Goal: Obtain resource: Obtain resource

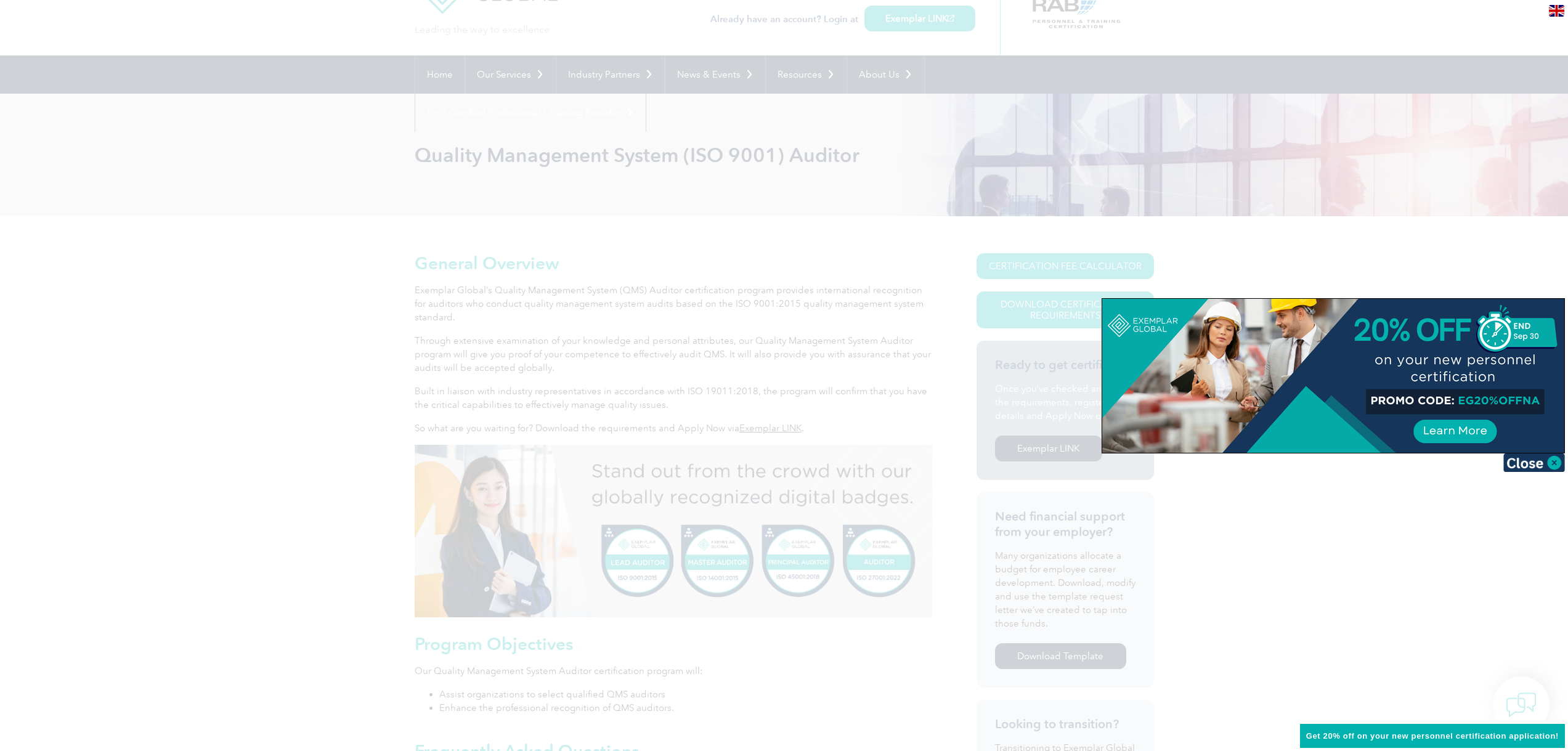
scroll to position [4, 0]
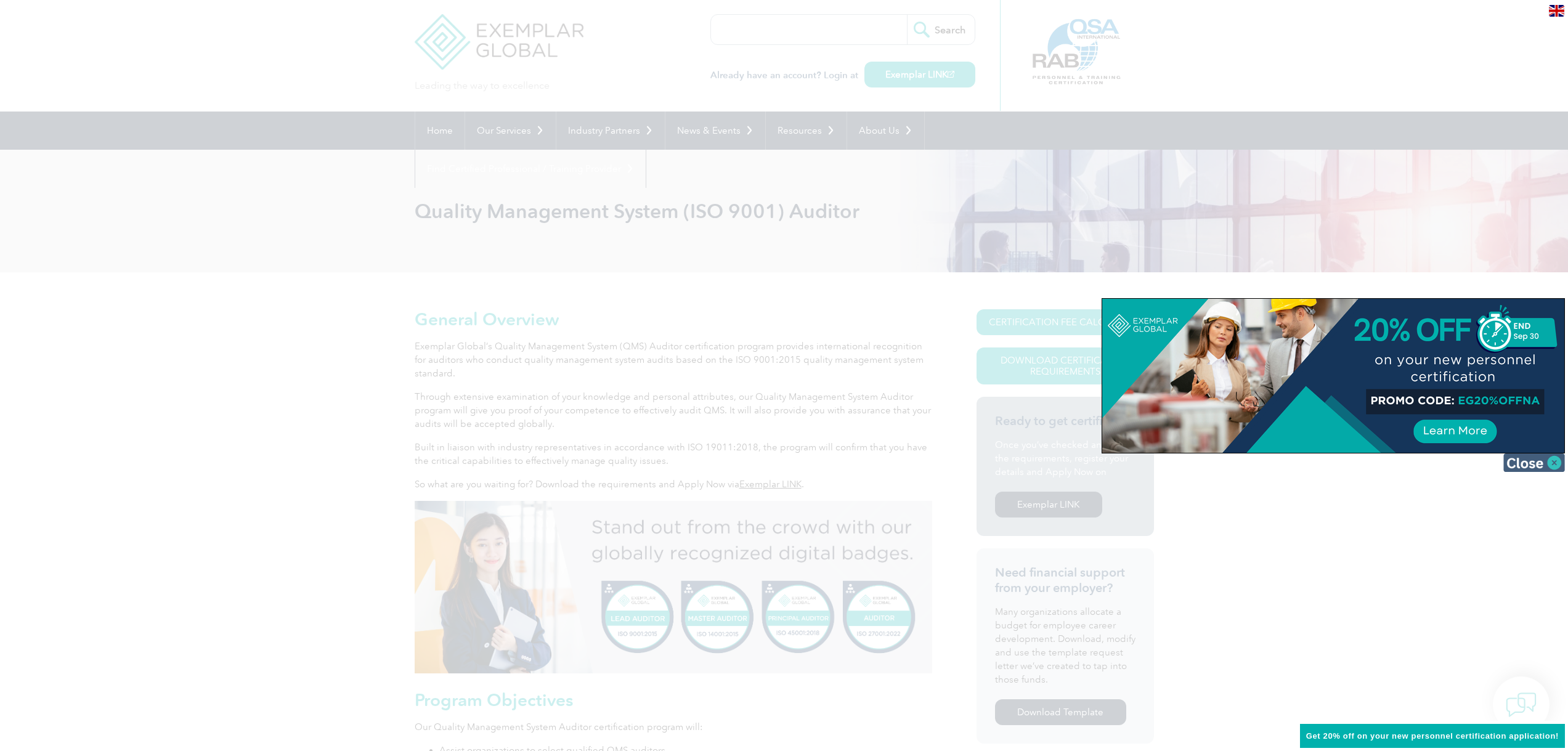
click at [1552, 460] on img at bounding box center [1534, 462] width 62 height 19
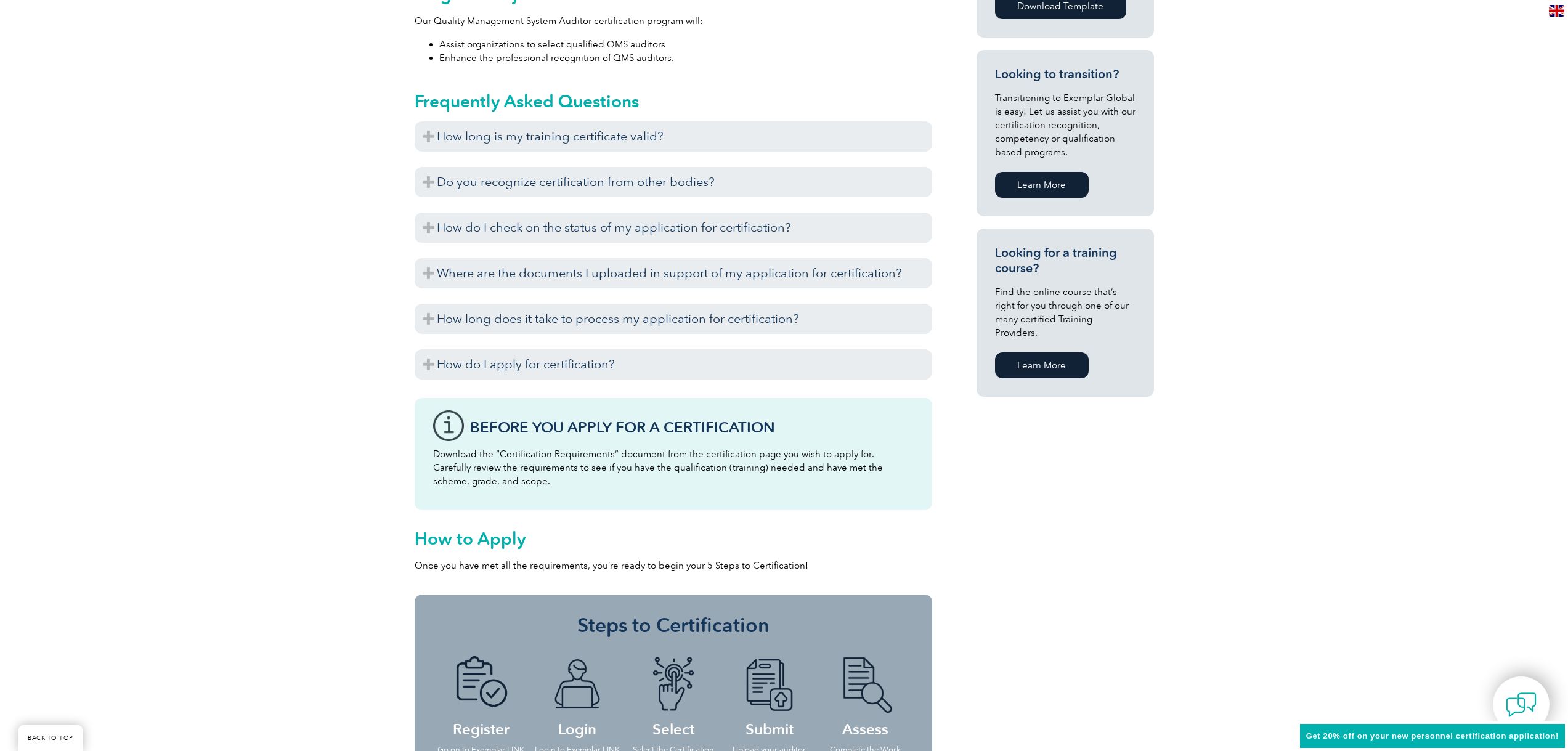
scroll to position [711, 0]
click at [1139, 615] on div "General Overview Exemplar Global’s Quality Management System (QMS) Auditor cert…" at bounding box center [784, 221] width 739 height 1311
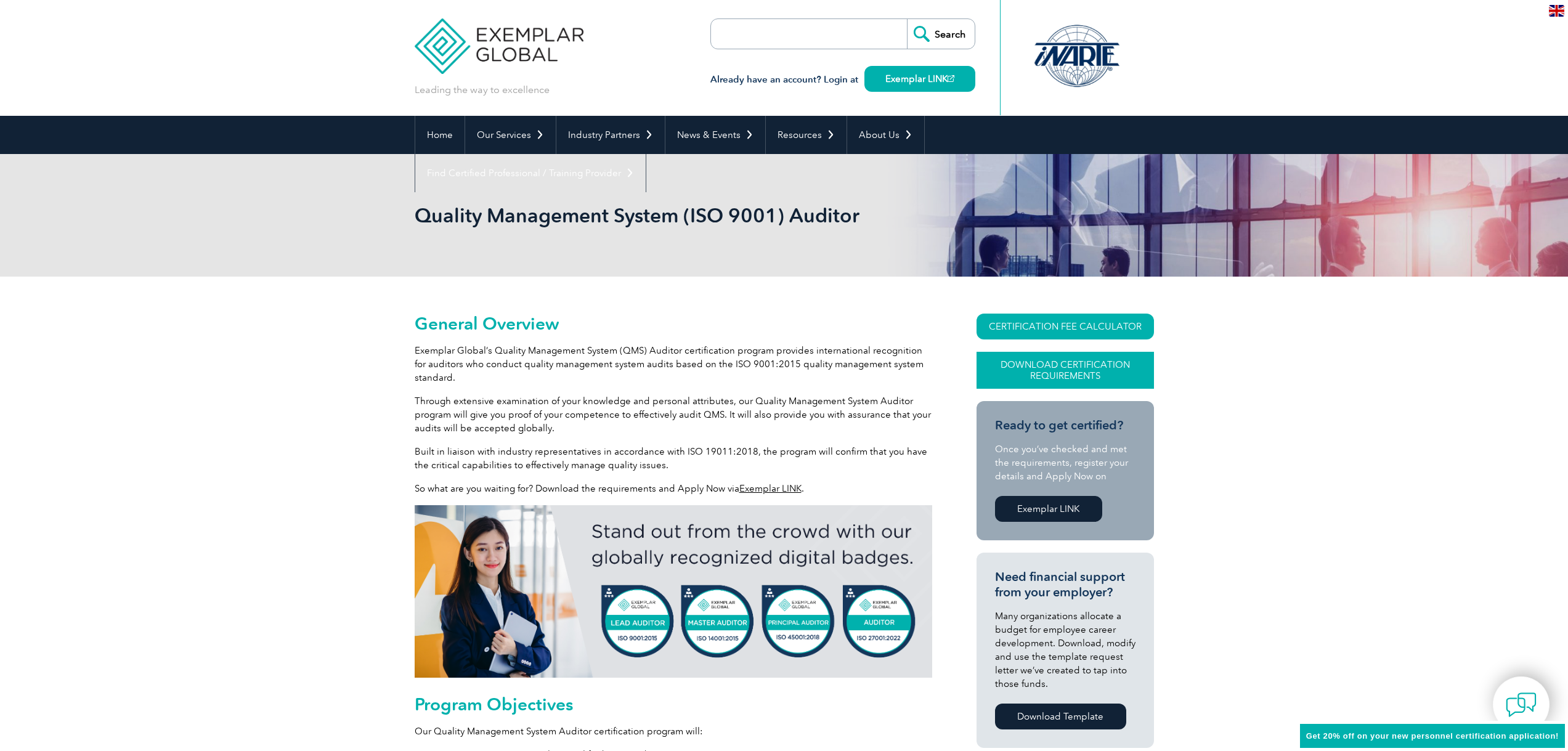
click at [1101, 358] on link "Download Certification Requirements" at bounding box center [1065, 370] width 177 height 37
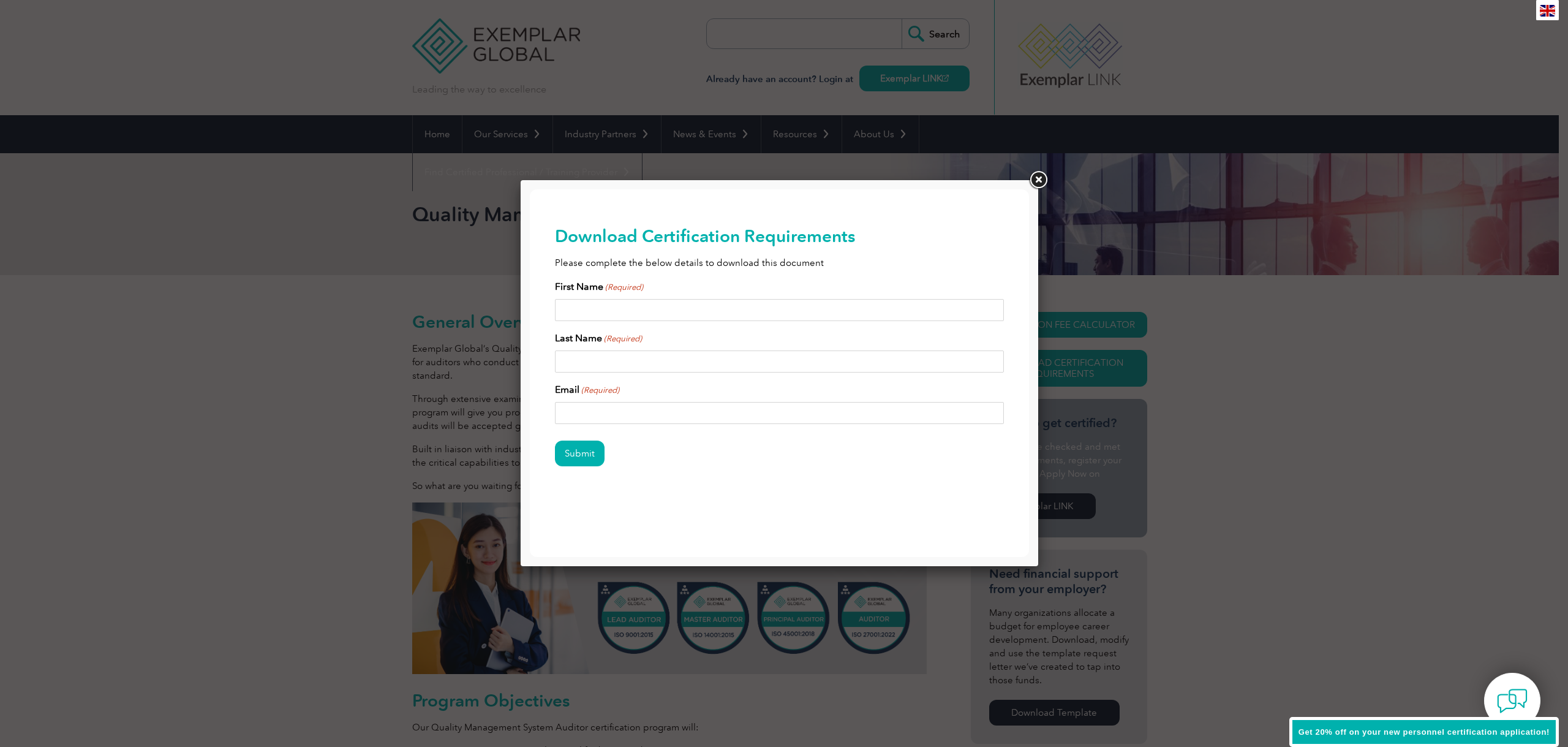
click at [1036, 180] on link at bounding box center [1038, 180] width 22 height 22
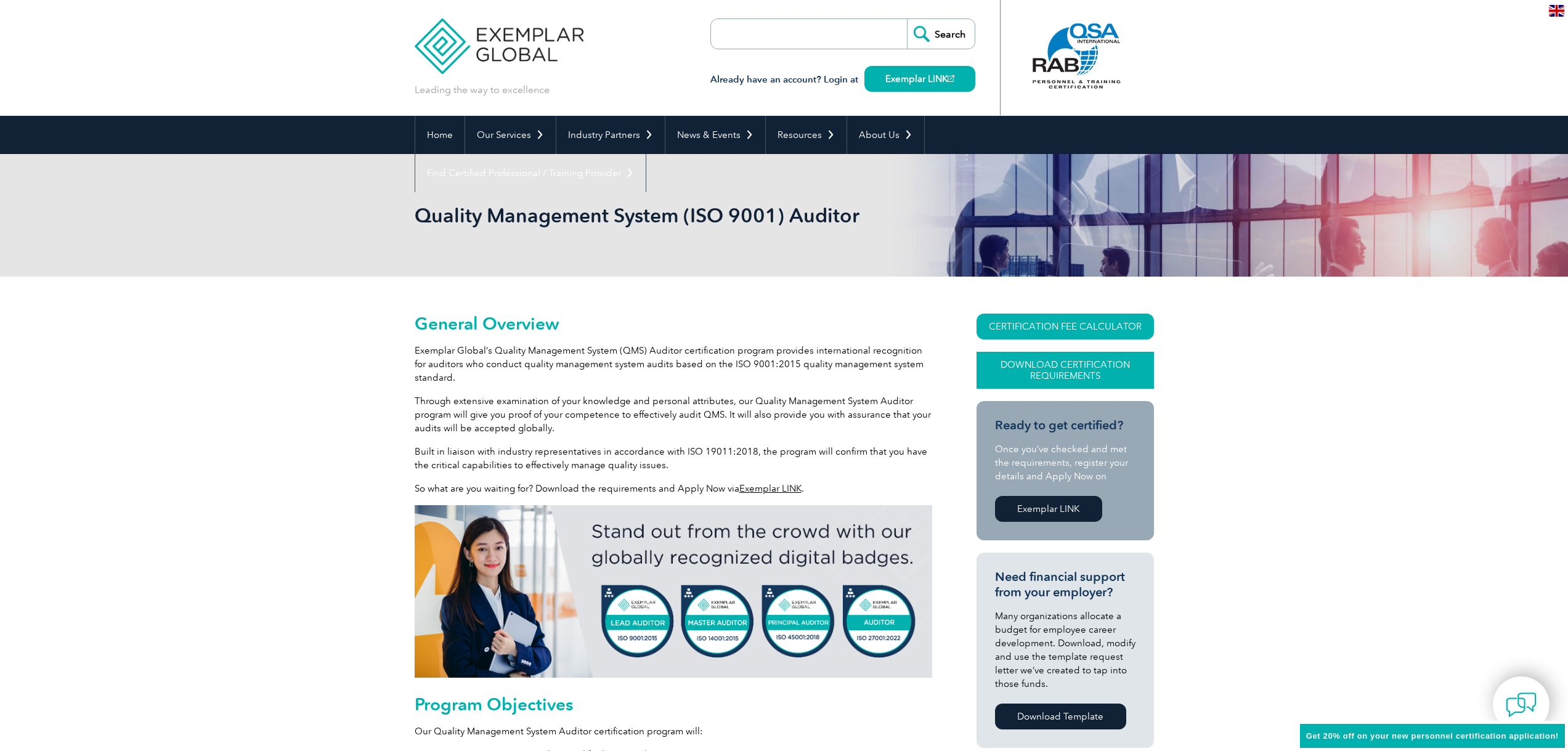
click at [1092, 362] on link "Download Certification Requirements" at bounding box center [1065, 370] width 177 height 37
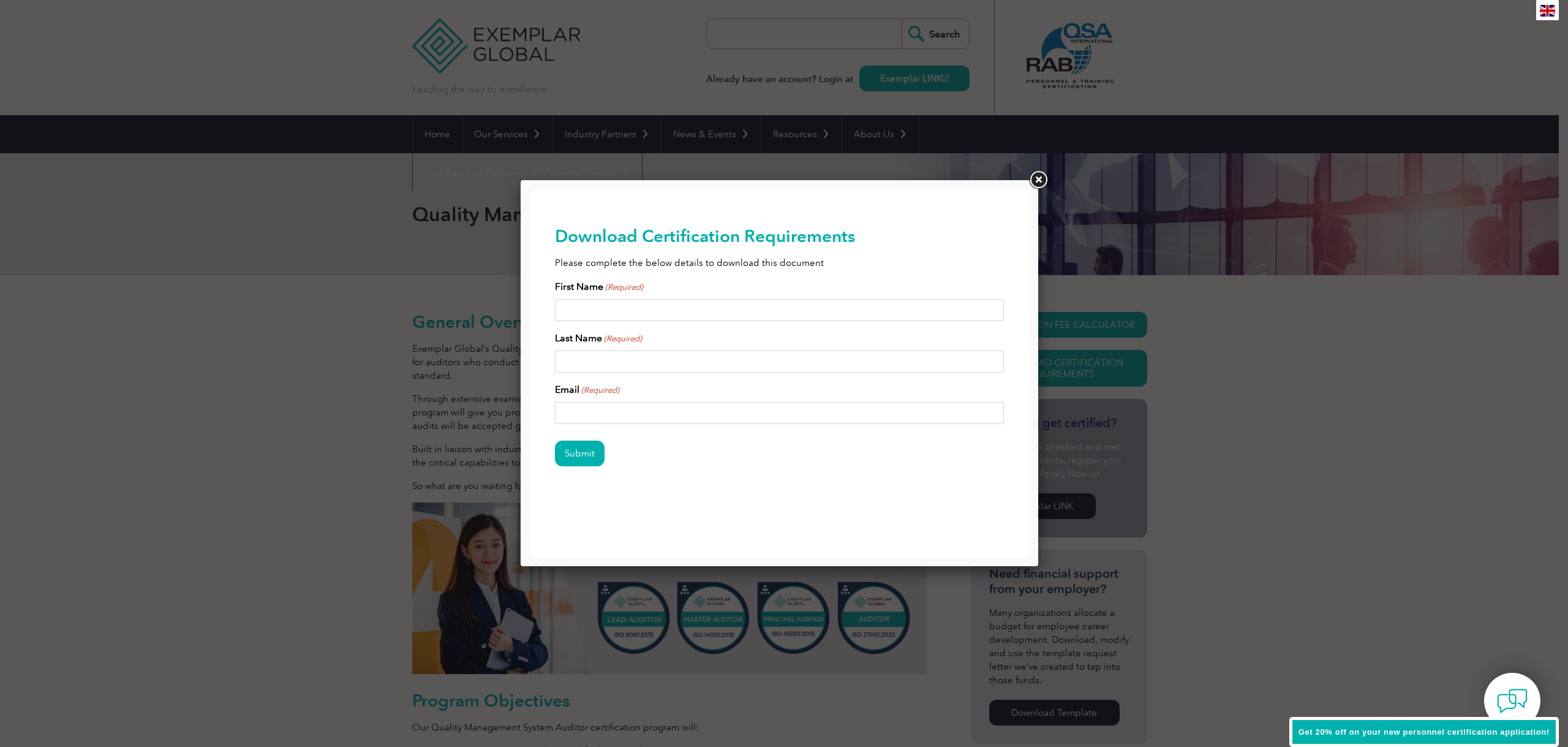
click at [606, 311] on input "First Name (Required)" at bounding box center [780, 310] width 450 height 22
type input "[PERSON_NAME]"
type input "Misljenovic"
type input "[EMAIL_ADDRESS][DOMAIN_NAME]"
click at [555, 440] on input "Submit" at bounding box center [580, 453] width 49 height 26
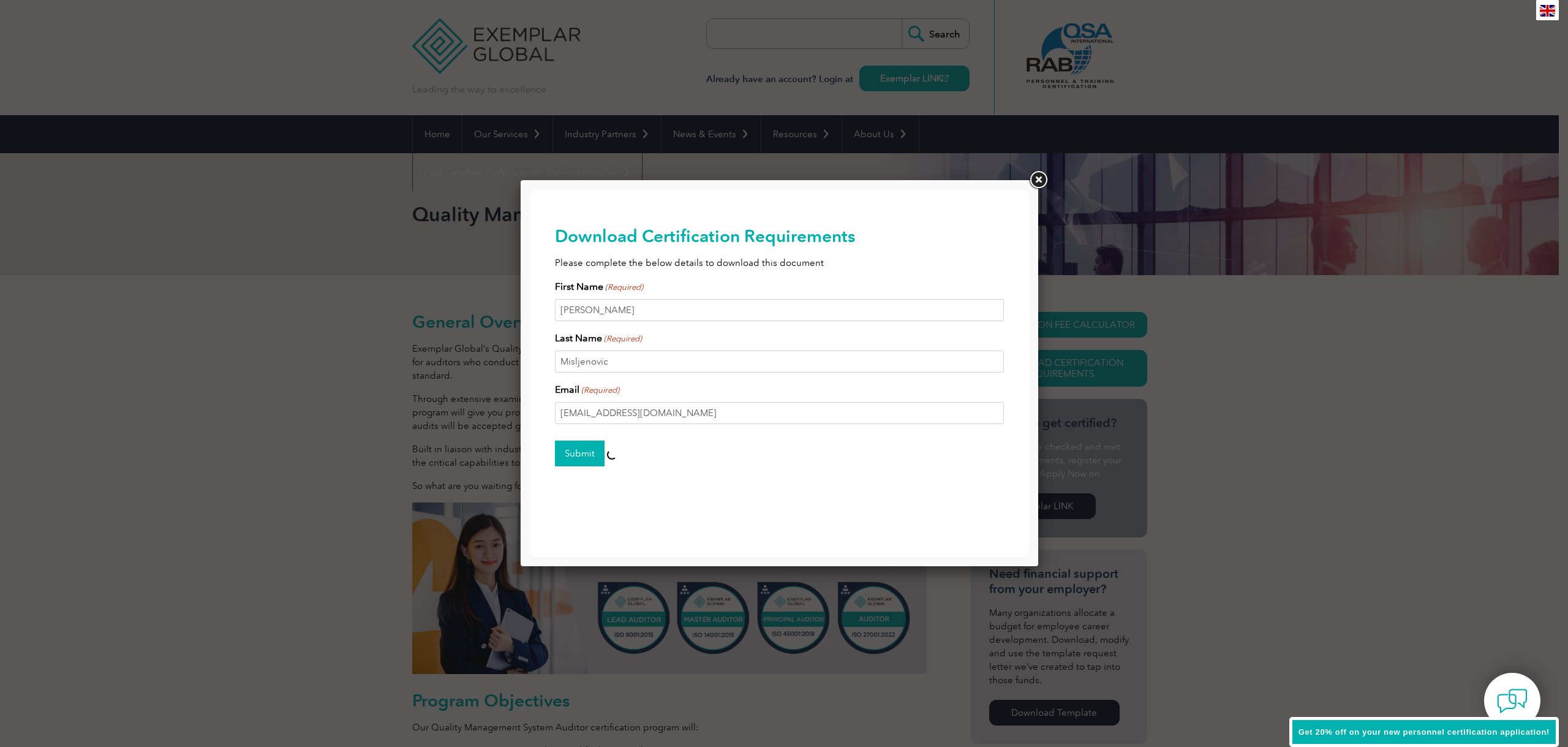
click at [575, 455] on input "Submit" at bounding box center [580, 453] width 49 height 26
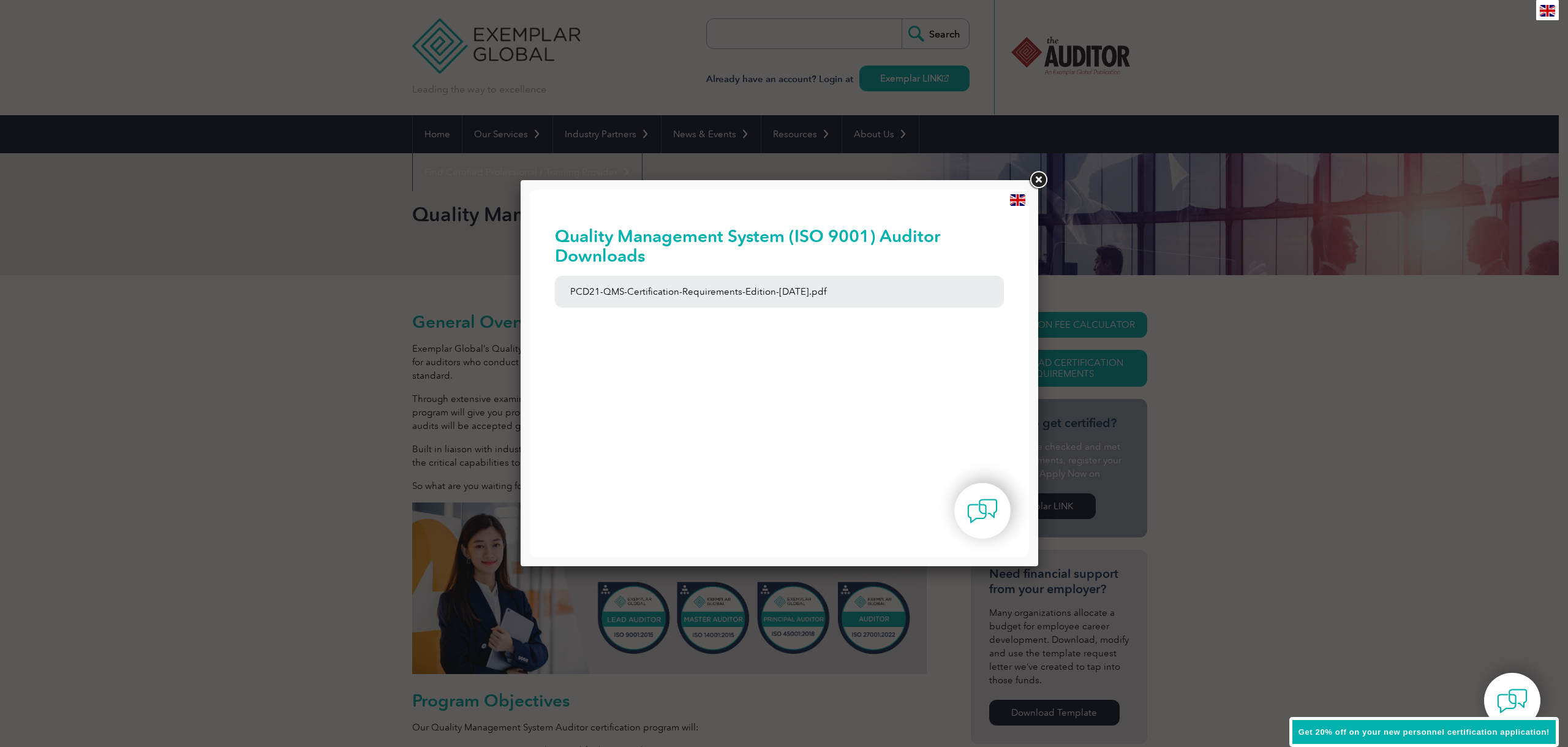
click at [1038, 178] on link at bounding box center [1038, 180] width 22 height 22
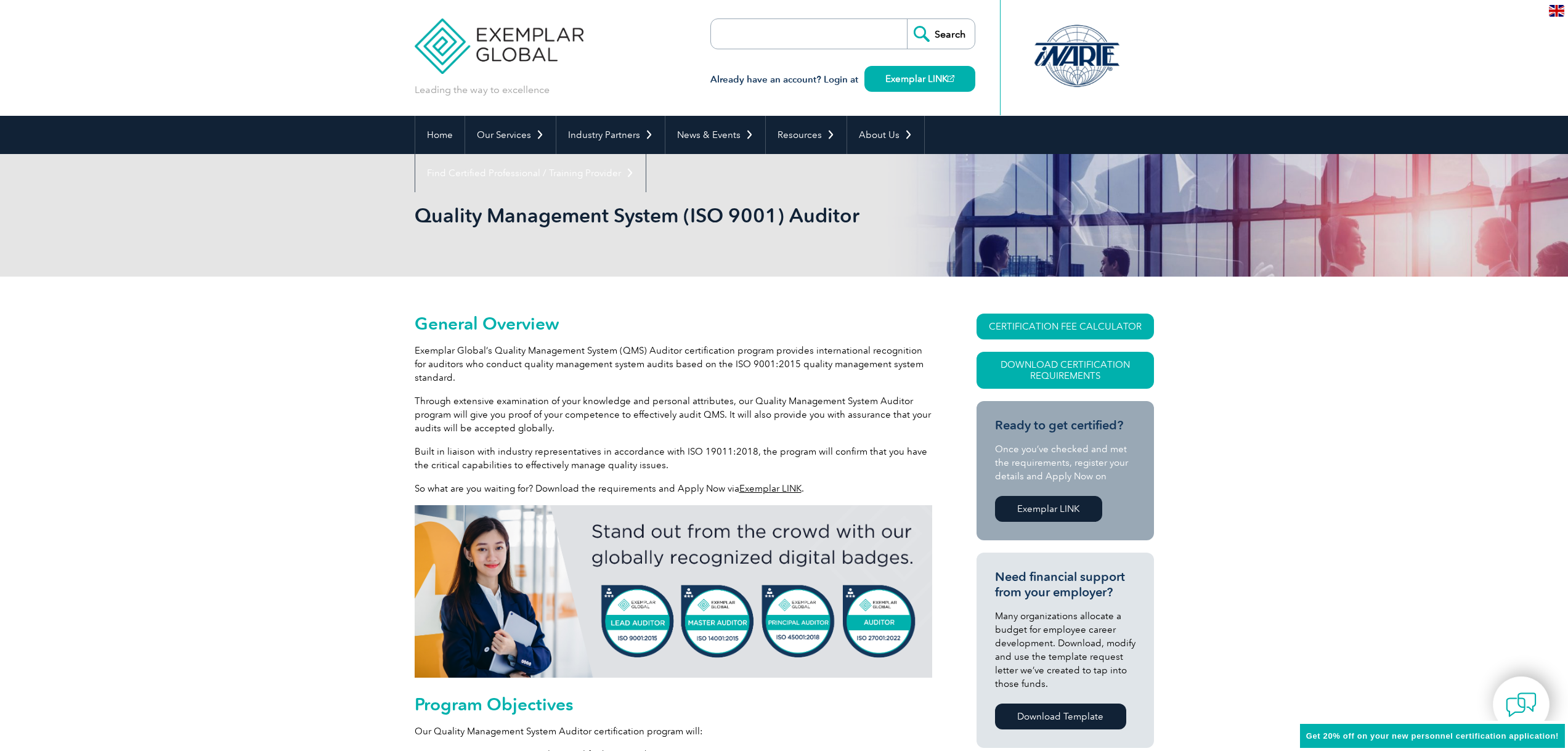
click at [769, 489] on link "Exemplar LINK" at bounding box center [771, 488] width 62 height 11
click at [1099, 329] on link "CERTIFICATION FEE CALCULATOR" at bounding box center [1065, 326] width 177 height 26
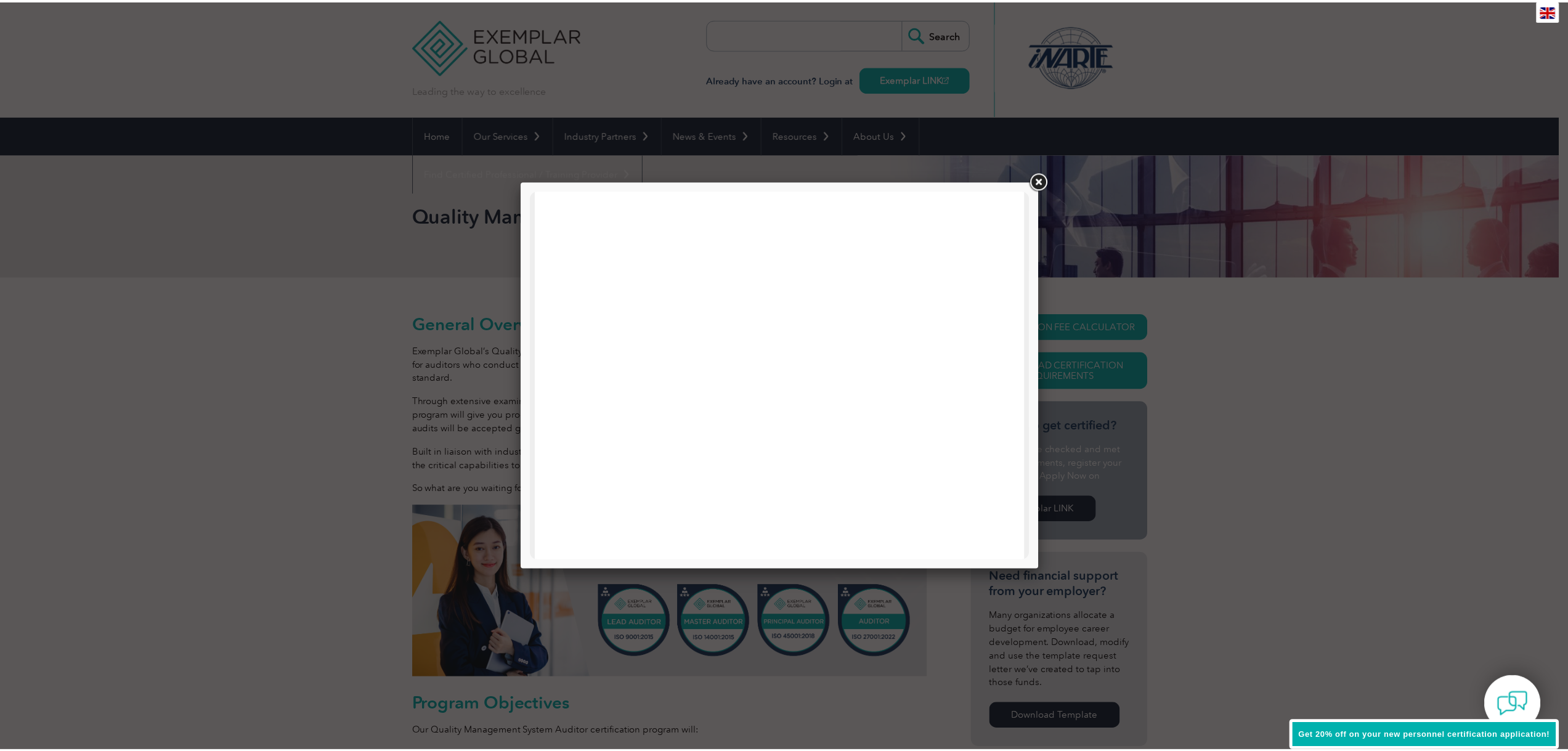
scroll to position [188, 0]
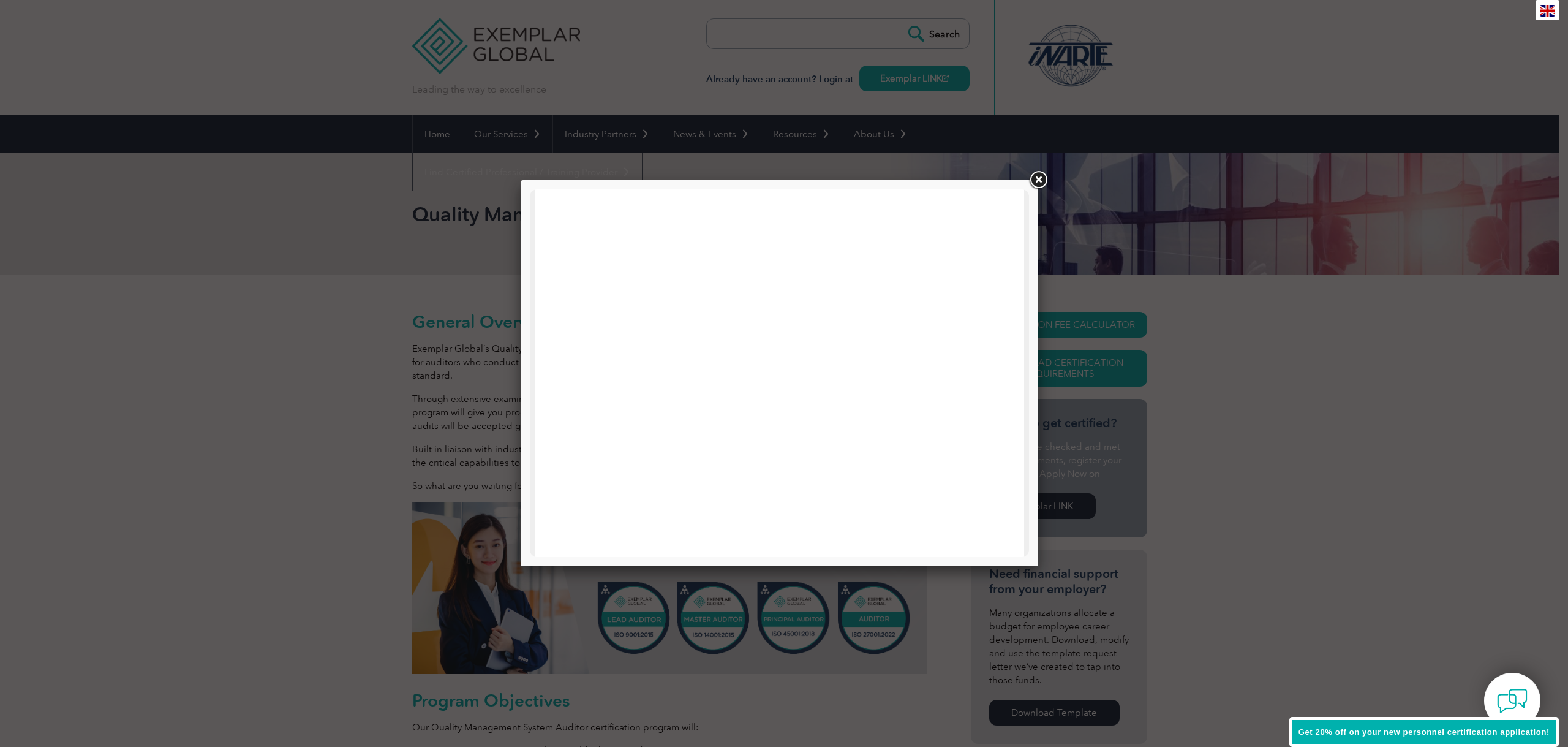
click at [1044, 177] on link at bounding box center [1038, 180] width 22 height 22
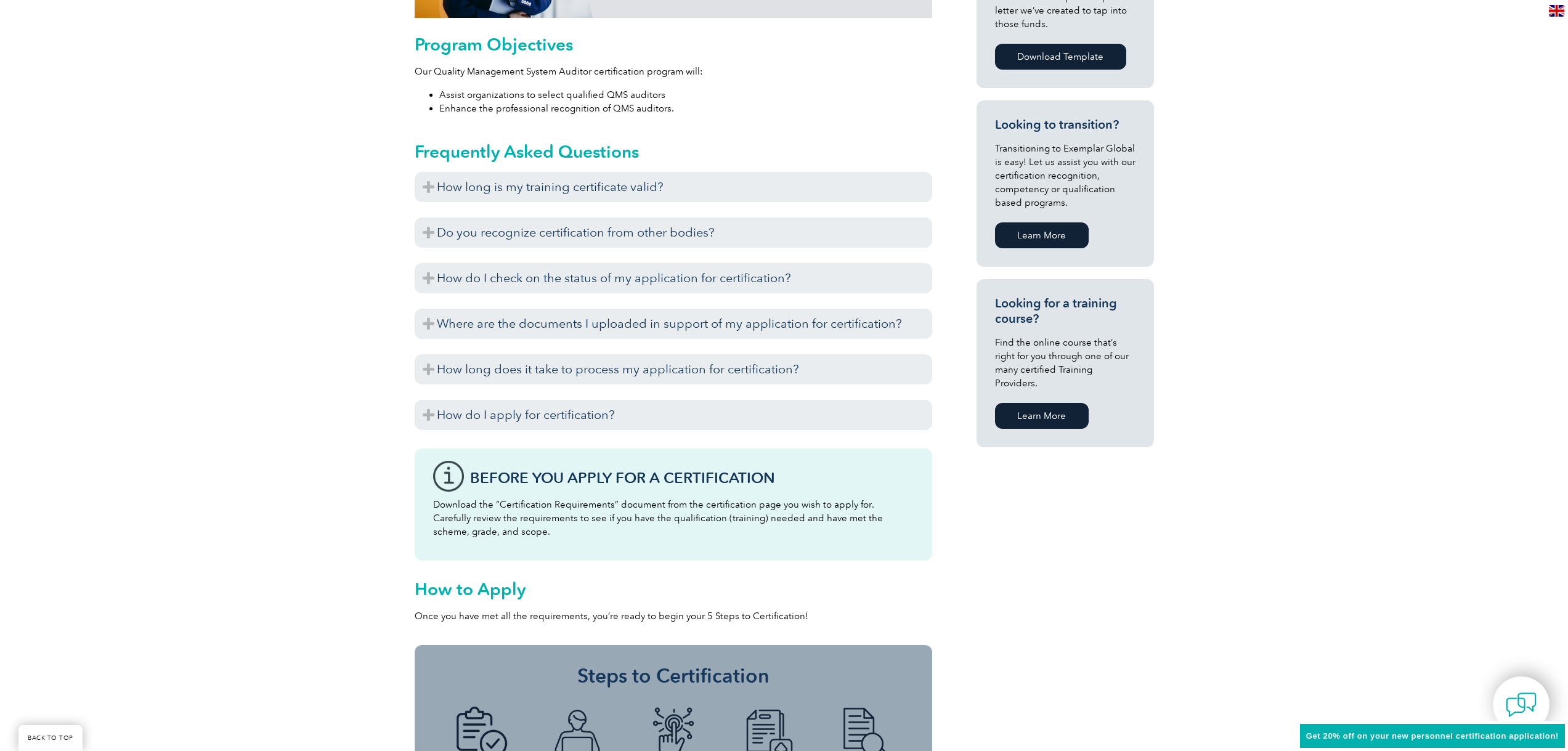
scroll to position [664, 0]
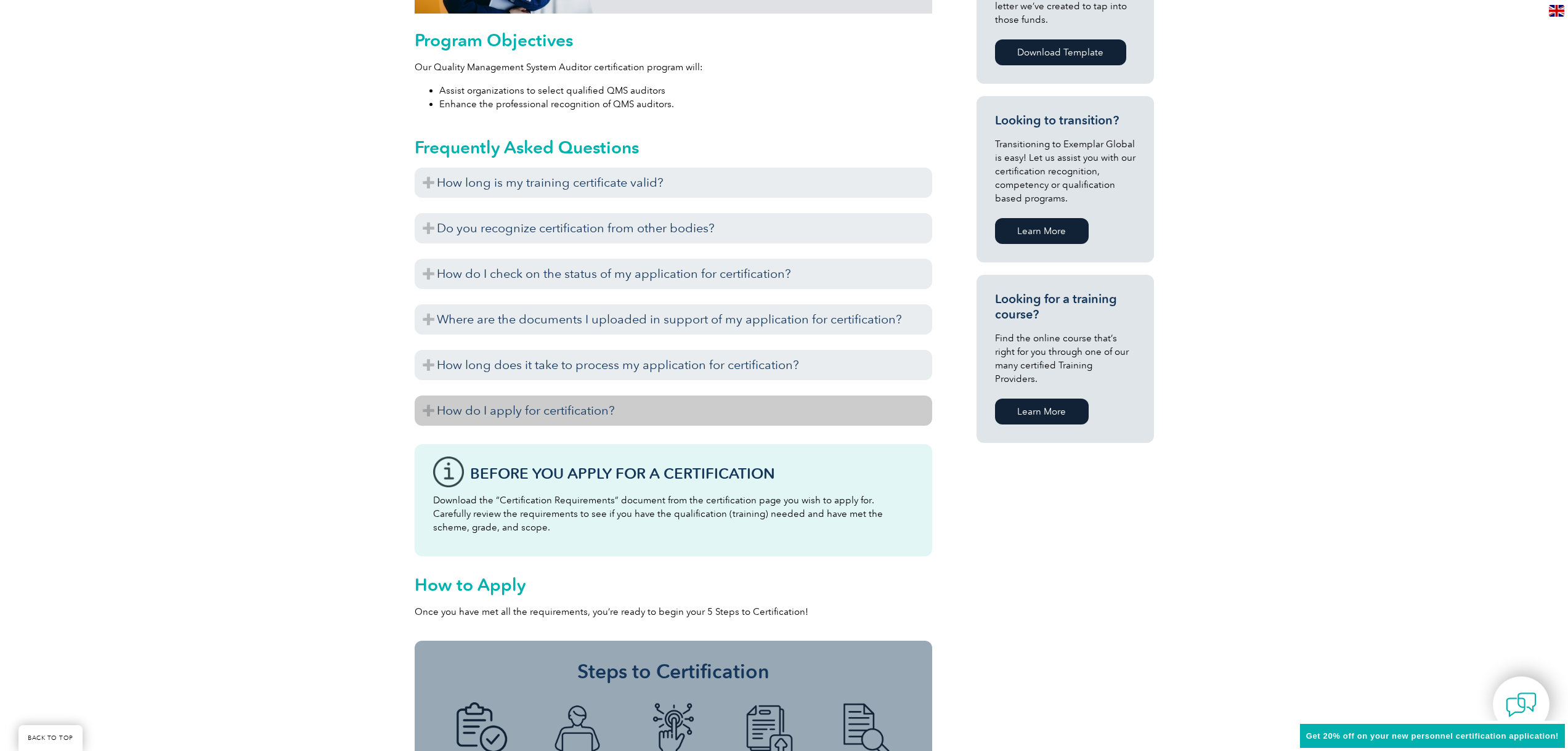
click at [613, 406] on h3 "How do I apply for certification?" at bounding box center [673, 410] width 518 height 30
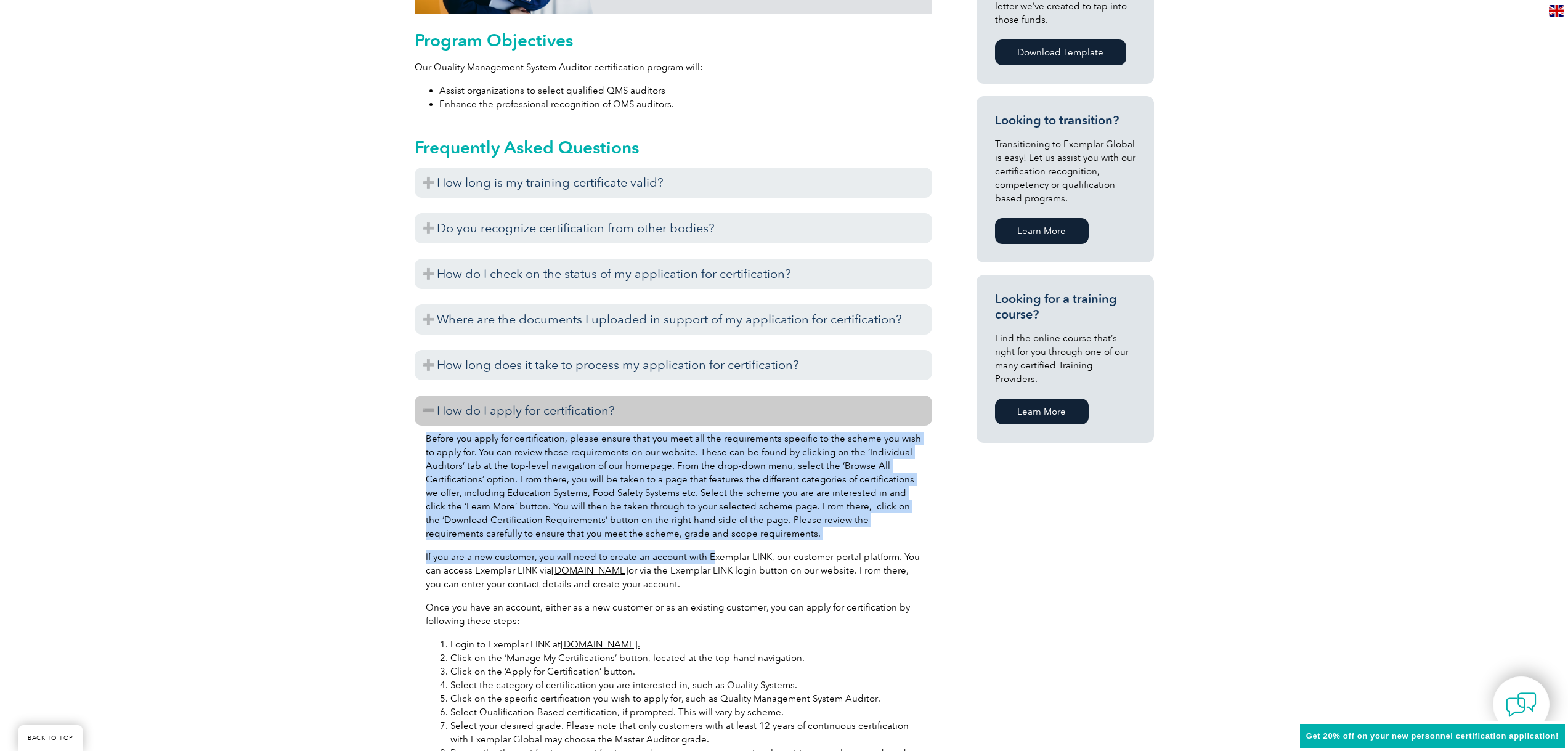
drag, startPoint x: 613, startPoint y: 406, endPoint x: 720, endPoint y: 551, distance: 180.2
click at [720, 551] on div "How long is my training certificate valid? Exemplar Global recognizes training …" at bounding box center [673, 581] width 518 height 828
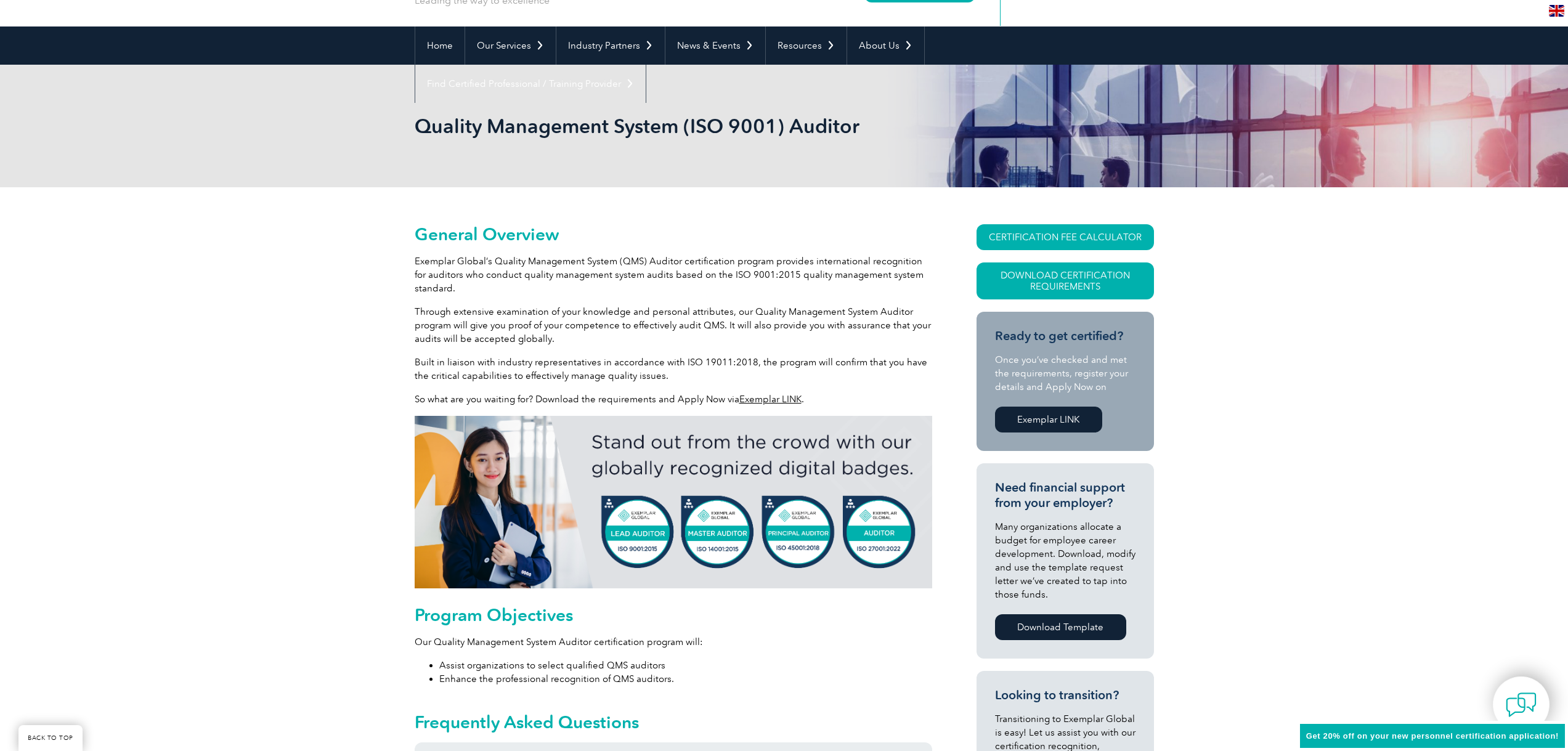
scroll to position [0, 0]
